Goal: Task Accomplishment & Management: Complete application form

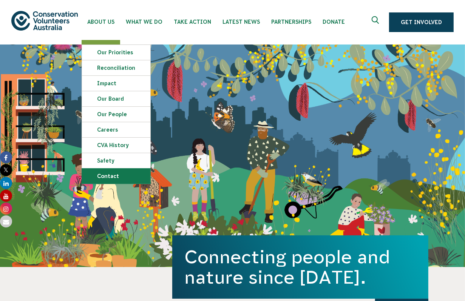
click at [119, 174] on link "Contact" at bounding box center [116, 176] width 68 height 15
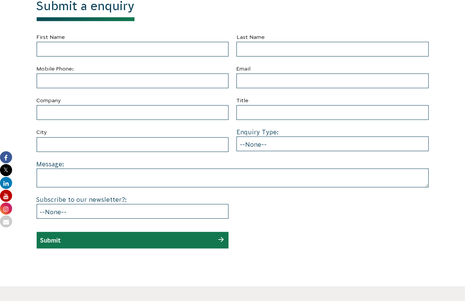
scroll to position [189, 0]
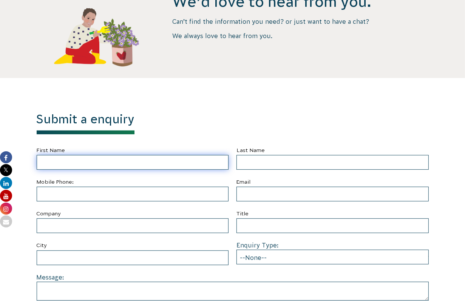
click at [132, 162] on input "First Name" at bounding box center [133, 162] width 192 height 15
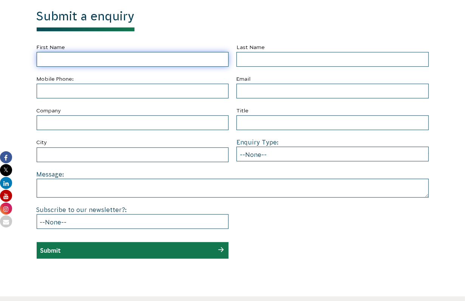
scroll to position [340, 0]
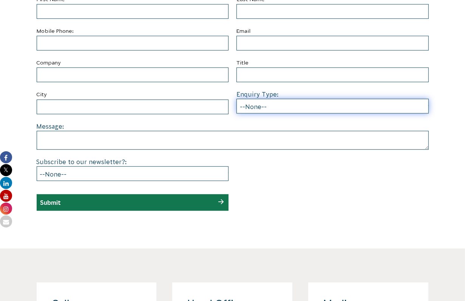
click at [287, 108] on select "--None-- Partnering on conservation and community projects Financial sponsorshi…" at bounding box center [332, 106] width 192 height 15
select select "Employee or group volunteering"
click at [236, 99] on select "--None-- Partnering on conservation and community projects Financial sponsorshi…" at bounding box center [332, 106] width 192 height 15
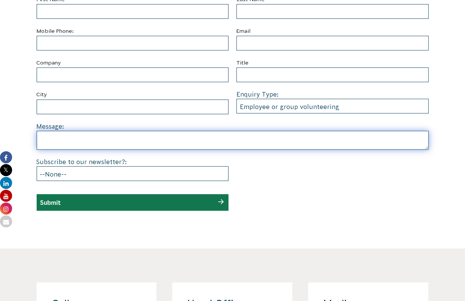
click at [97, 139] on textarea at bounding box center [233, 140] width 392 height 19
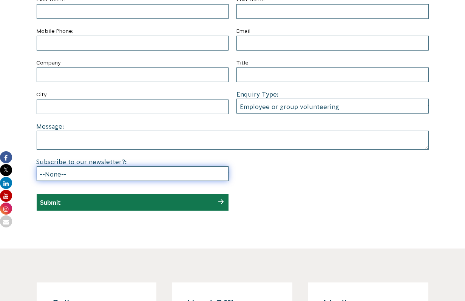
click at [89, 180] on select "--None-- Yes No" at bounding box center [133, 173] width 192 height 15
select select "No"
click at [37, 166] on select "--None-- Yes No" at bounding box center [133, 173] width 192 height 15
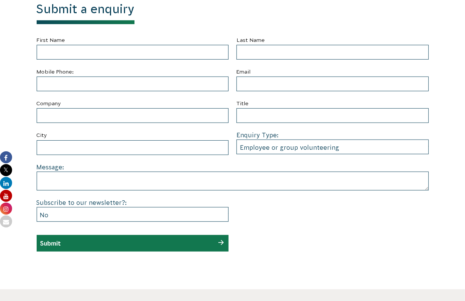
scroll to position [264, 0]
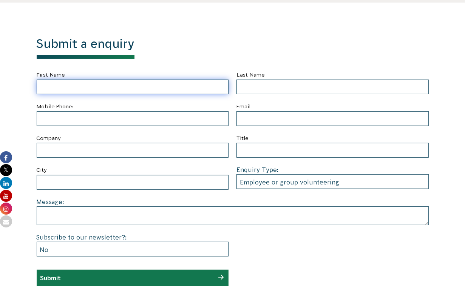
click at [68, 85] on input "First Name" at bounding box center [133, 87] width 192 height 15
type input "xintong"
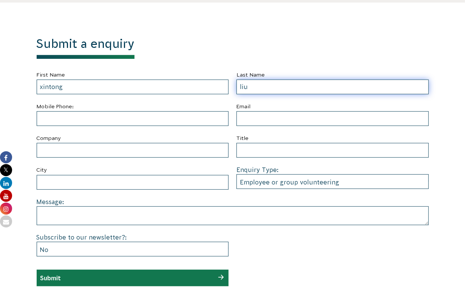
type input "liu"
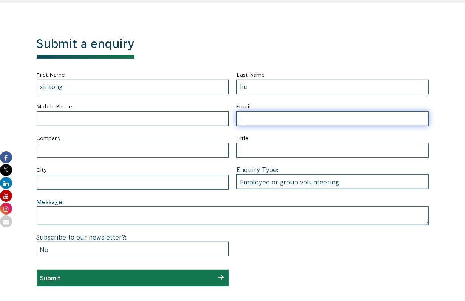
click at [250, 120] on input "Email" at bounding box center [332, 118] width 192 height 15
type input "xintong.liu@allianz.com.au"
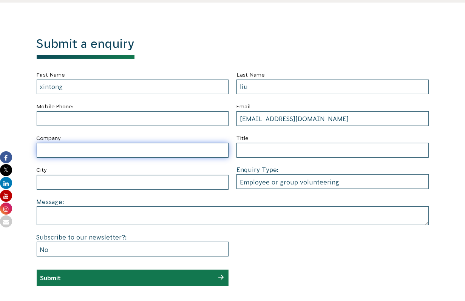
click at [151, 154] on input "Company" at bounding box center [133, 150] width 192 height 15
type input "Allianz Insurance"
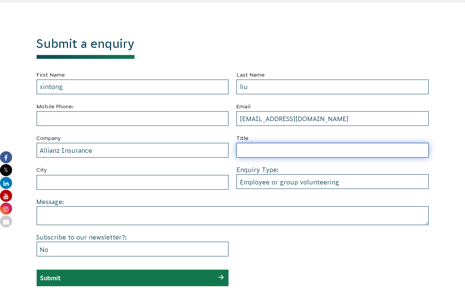
click at [287, 150] on input "Title" at bounding box center [332, 150] width 192 height 15
type input "Camapign Analyst"
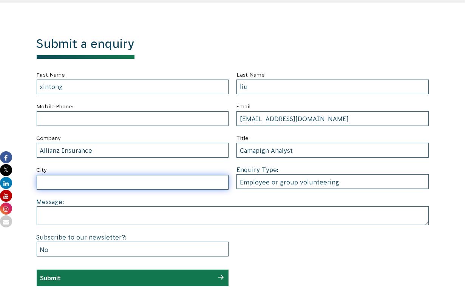
click at [170, 184] on input "City" at bounding box center [133, 182] width 192 height 15
type input "Sydney"
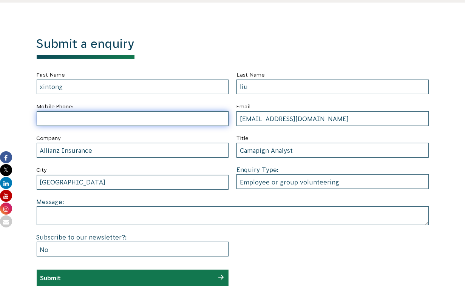
click at [155, 122] on input "text" at bounding box center [133, 118] width 192 height 15
click at [128, 122] on input "text" at bounding box center [133, 118] width 192 height 15
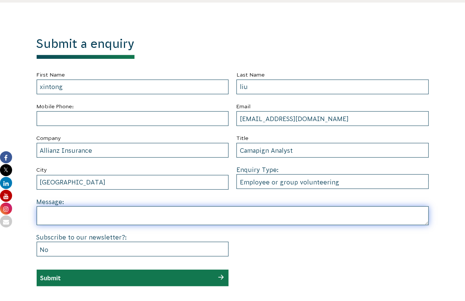
click at [116, 213] on textarea at bounding box center [233, 215] width 392 height 19
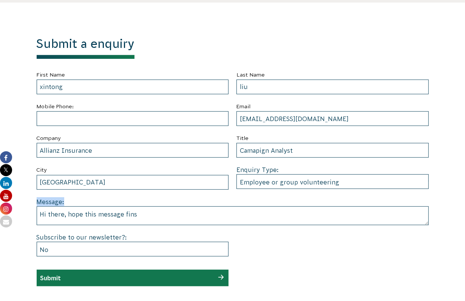
drag, startPoint x: 152, startPoint y: 203, endPoint x: 148, endPoint y: 213, distance: 10.2
click at [148, 213] on div "Message: Hi there, hope this message fins" at bounding box center [233, 211] width 392 height 28
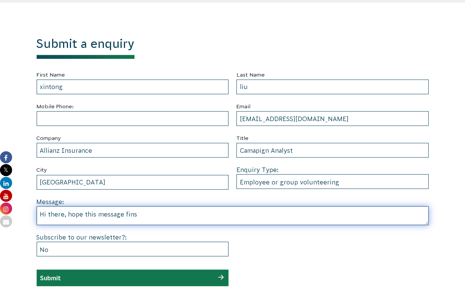
click at [148, 213] on textarea "Hi there, hope this message fins" at bounding box center [233, 215] width 392 height 19
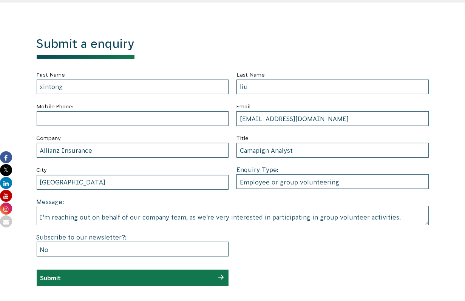
scroll to position [0, 0]
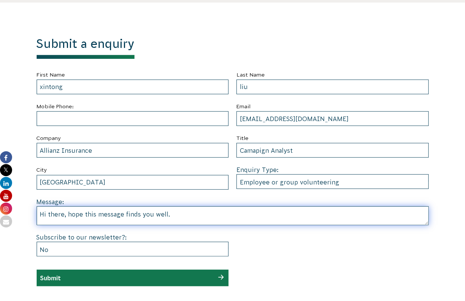
click at [215, 216] on textarea "Hi there, hope this message finds you well. I'm reaching out on behalf of our c…" at bounding box center [233, 215] width 392 height 19
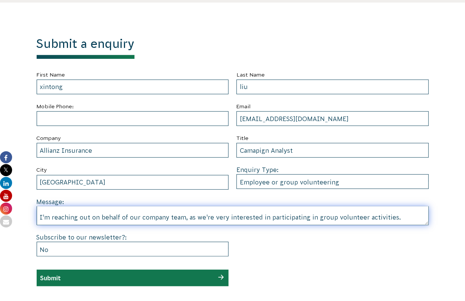
scroll to position [29, 0]
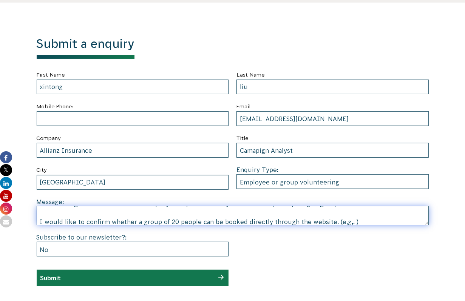
paste textarea "Weed the Woodlands for Wellness and Biodiversity, Londonderry Woodland Reserve …"
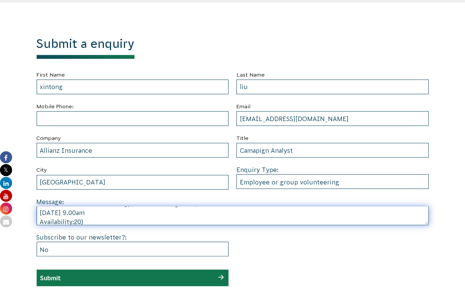
click at [41, 221] on textarea "Hi there, hope this message finds you well. I'm reaching out on behalf of our c…" at bounding box center [233, 215] width 392 height 19
type textarea "Hi there, hope this message finds you well. I'm reaching out on behalf of our c…"
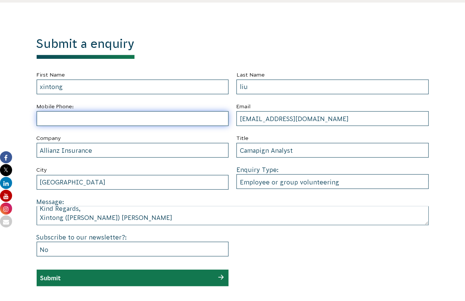
click at [67, 124] on input "text" at bounding box center [133, 118] width 192 height 15
paste input "0478 983 956"
click at [72, 119] on input "0478 983 956" at bounding box center [133, 118] width 192 height 15
type input "0478983956"
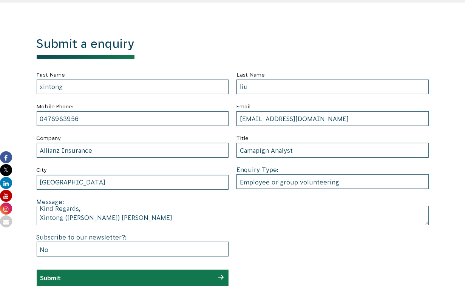
click at [278, 47] on div "Submit a enquiry First Name xintong Last Name liu Mobile Phone: 0478983956 Emai…" at bounding box center [233, 162] width 392 height 250
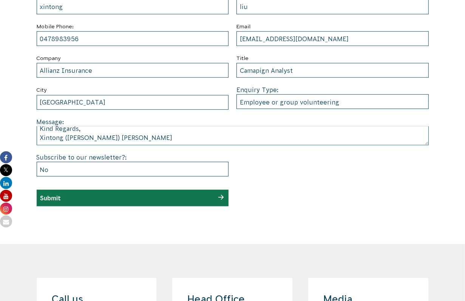
scroll to position [340, 0]
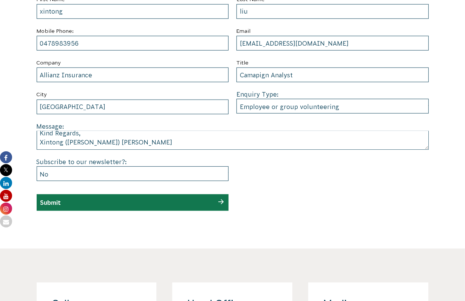
click at [157, 200] on div "Submit" at bounding box center [133, 202] width 192 height 17
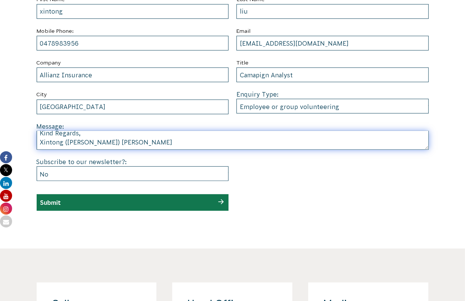
click at [228, 140] on textarea "Hi there, hope this message finds you well. I'm reaching out on behalf of our c…" at bounding box center [233, 140] width 392 height 19
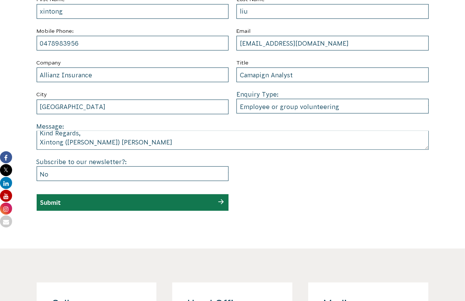
click at [218, 201] on div "Submit" at bounding box center [133, 202] width 192 height 17
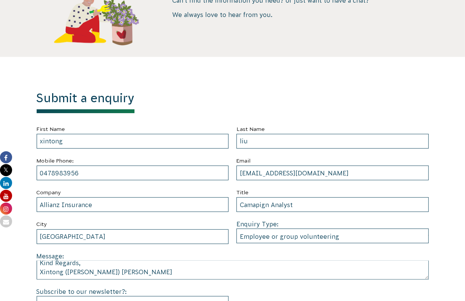
scroll to position [302, 0]
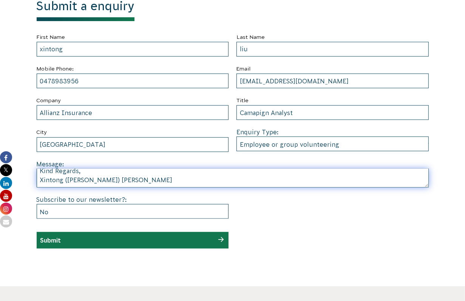
click at [214, 182] on textarea "Hi there, hope this message finds you well. I'm reaching out on behalf of our c…" at bounding box center [233, 178] width 392 height 19
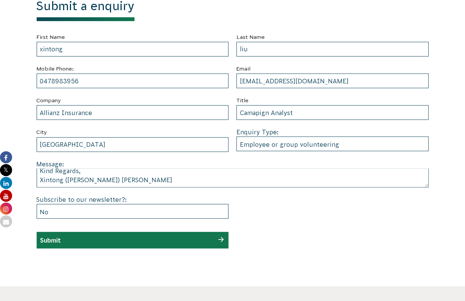
click at [95, 260] on section "Submit a enquiry First Name xintong Last Name liu Mobile Phone: 0478983956 Emai…" at bounding box center [232, 126] width 465 height 322
click at [60, 241] on input "Submit" at bounding box center [50, 240] width 21 height 7
click at [220, 239] on div "Submit" at bounding box center [133, 240] width 192 height 17
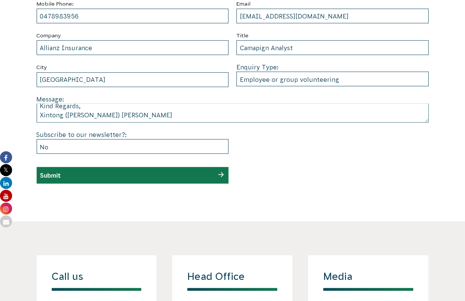
scroll to position [364, 0]
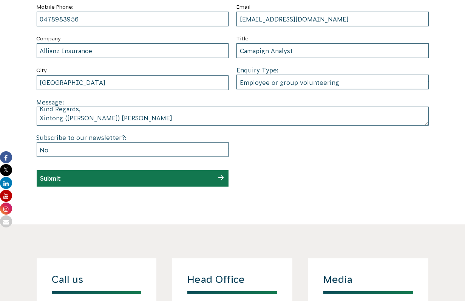
click at [211, 180] on div "Submit" at bounding box center [133, 178] width 192 height 17
click at [48, 180] on input "Submit" at bounding box center [50, 178] width 21 height 7
click at [5, 222] on icon at bounding box center [6, 222] width 12 height 12
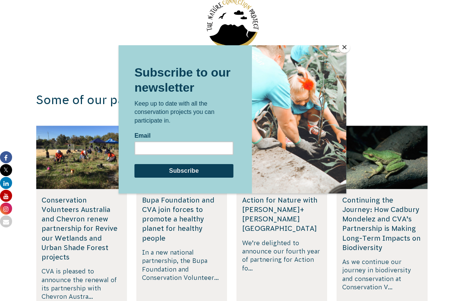
scroll to position [1208, 0]
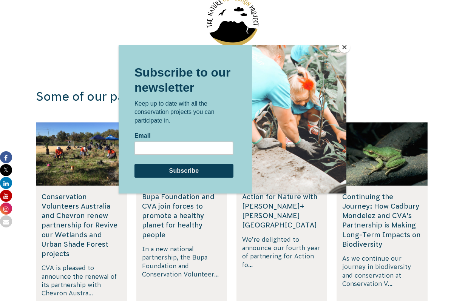
click at [346, 49] on button "Close" at bounding box center [344, 47] width 11 height 11
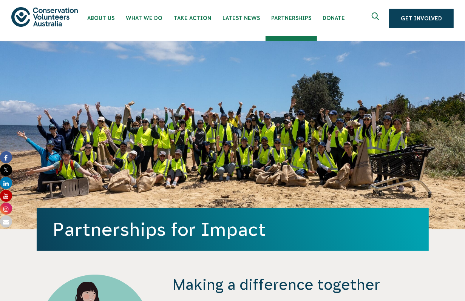
scroll to position [0, 0]
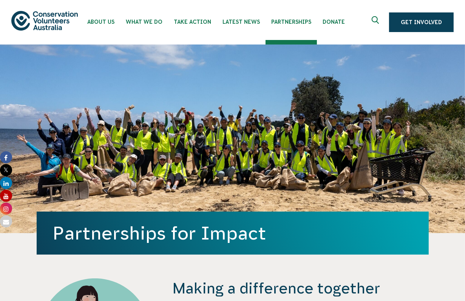
scroll to position [189, 0]
